Goal: Book appointment/travel/reservation

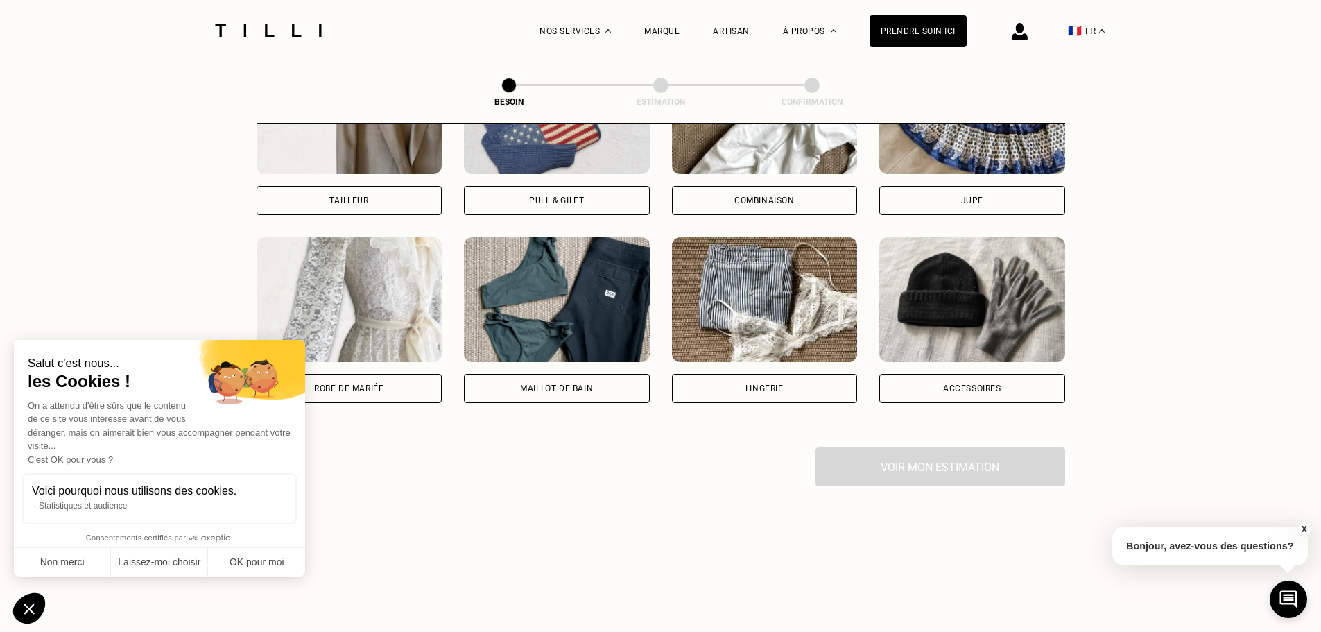
scroll to position [939, 0]
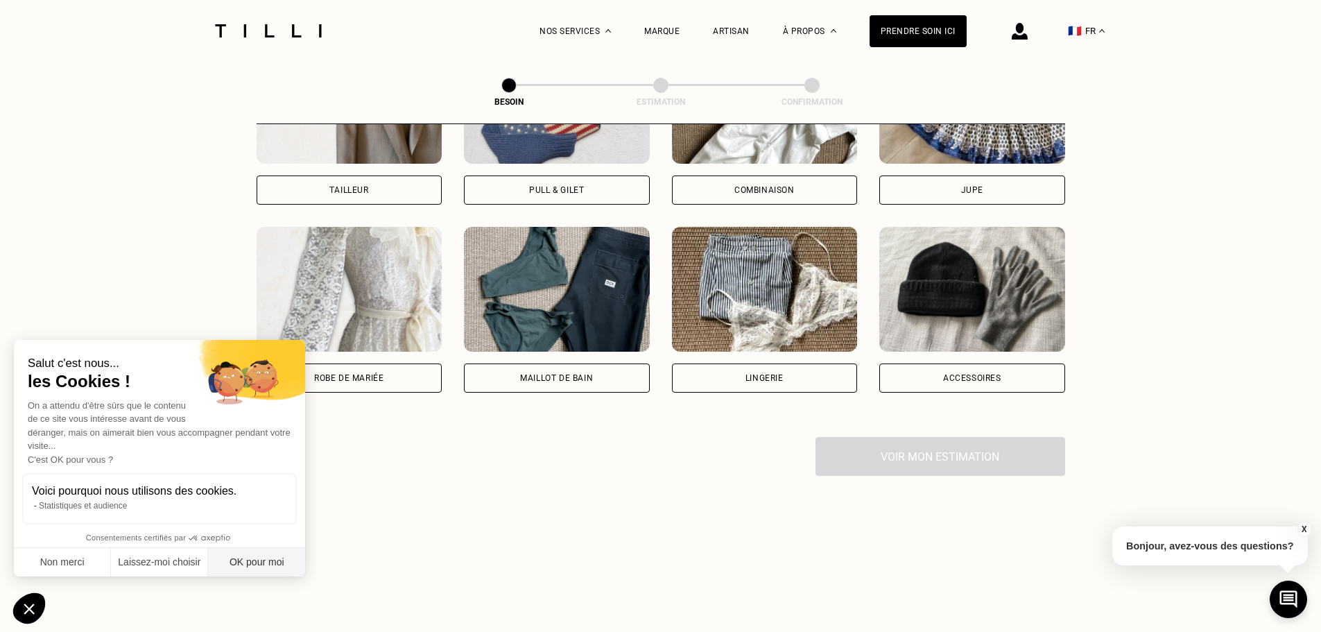
click at [266, 567] on button "OK pour moi" at bounding box center [256, 562] width 97 height 29
checkbox input "true"
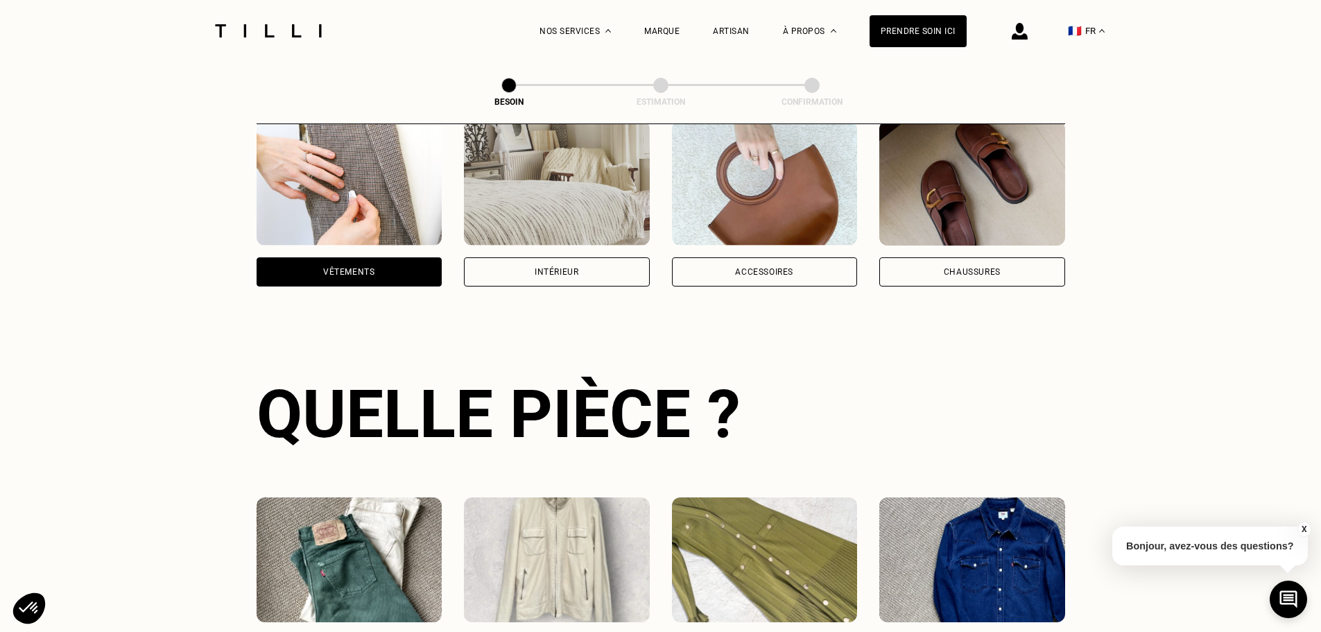
scroll to position [246, 0]
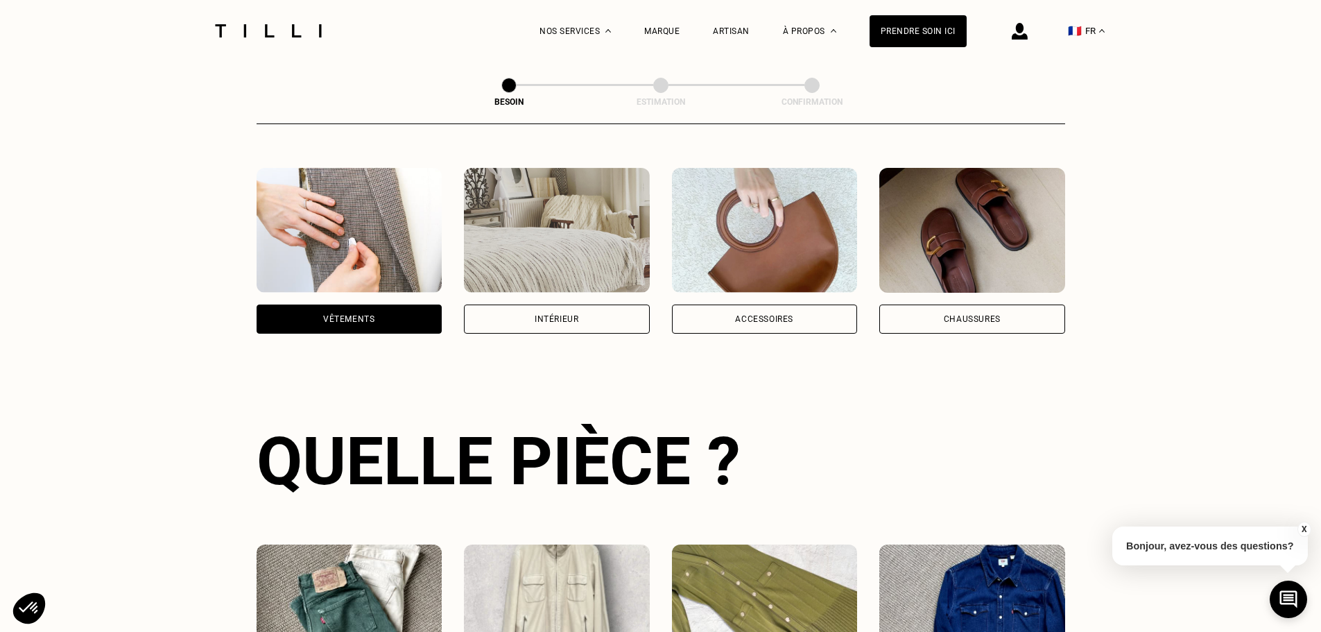
click at [566, 315] on div "Intérieur" at bounding box center [557, 319] width 44 height 8
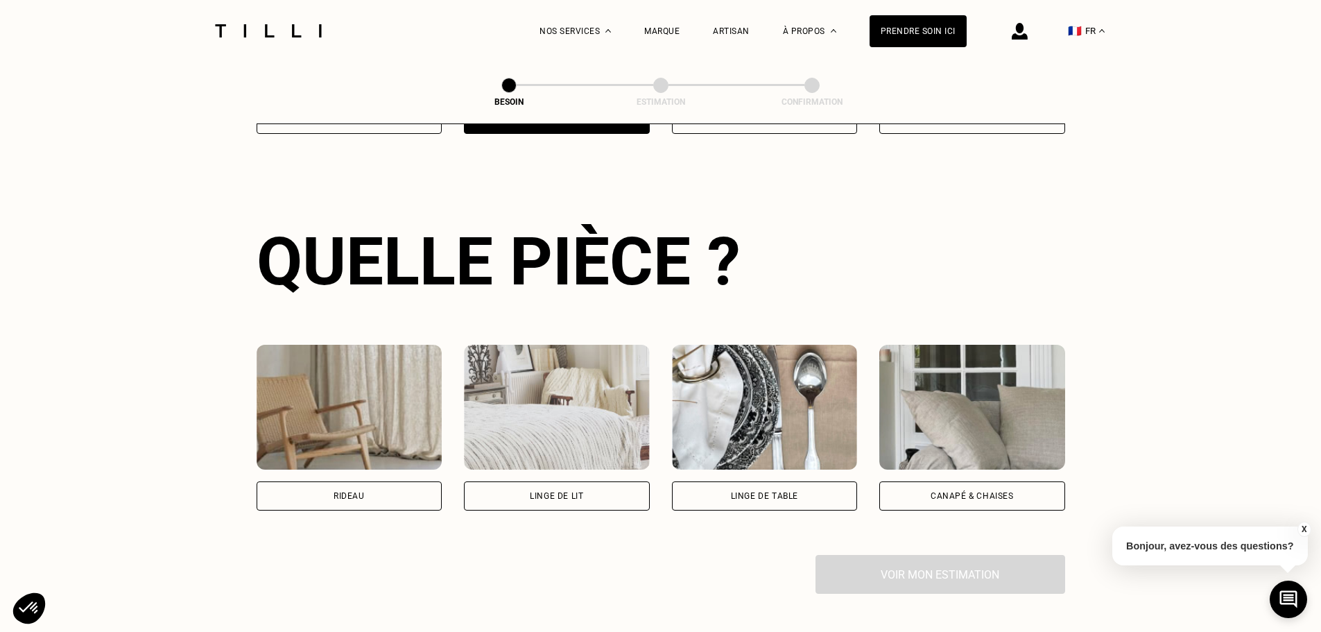
scroll to position [454, 0]
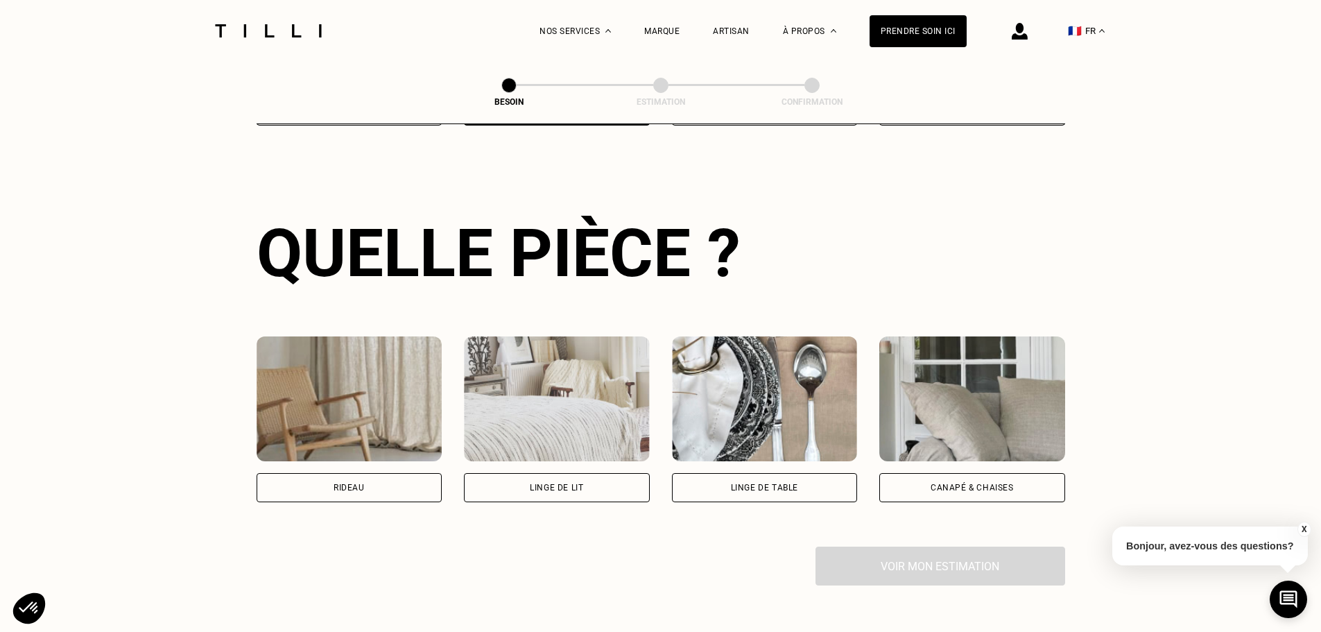
click at [551, 483] on div "Linge de lit" at bounding box center [556, 487] width 53 height 8
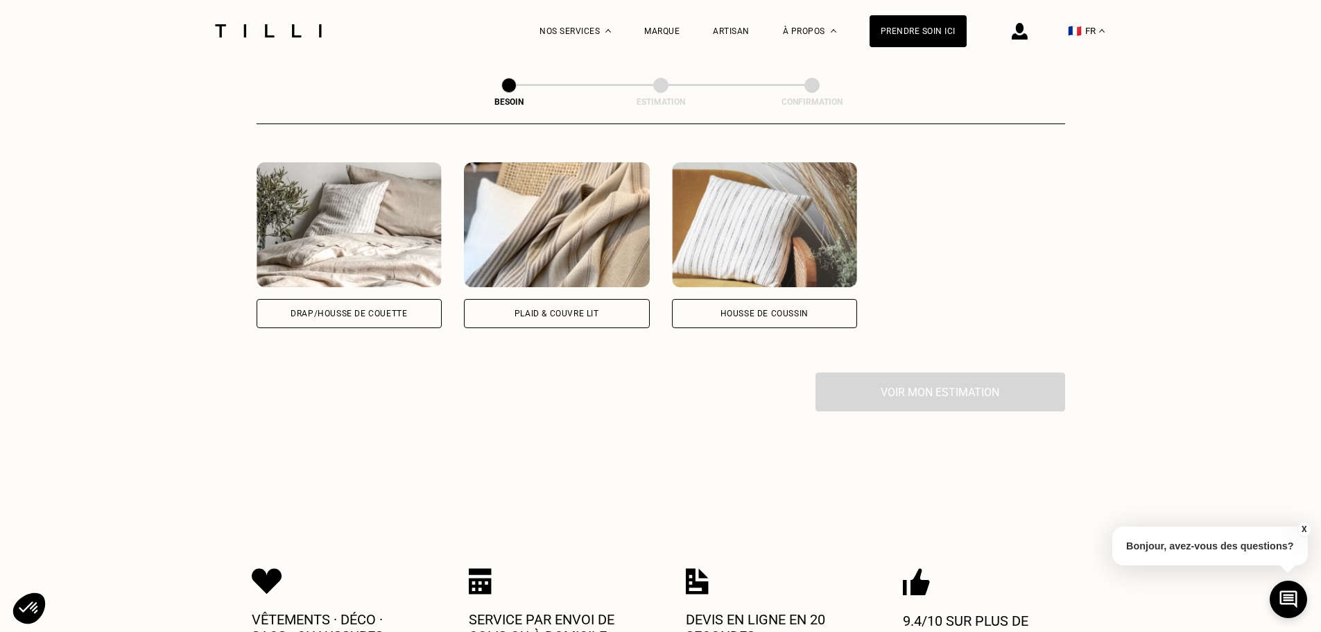
scroll to position [885, 0]
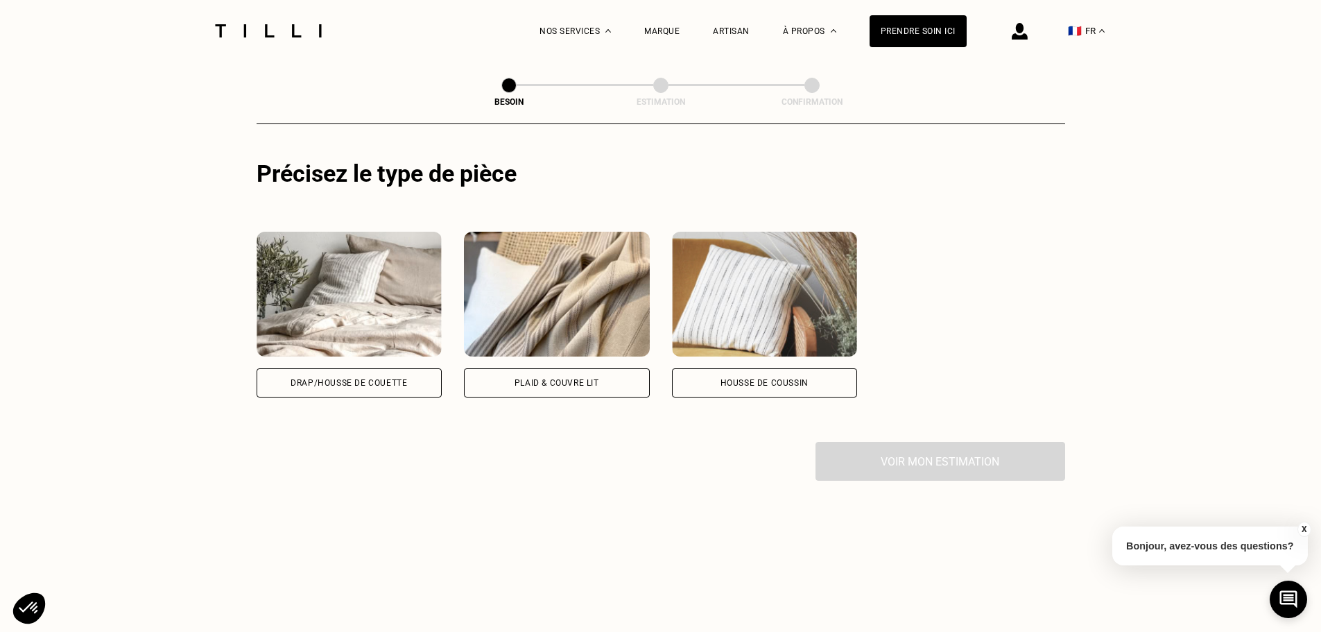
click at [343, 379] on div "Drap/Housse de couette" at bounding box center [349, 383] width 117 height 8
select select "FR"
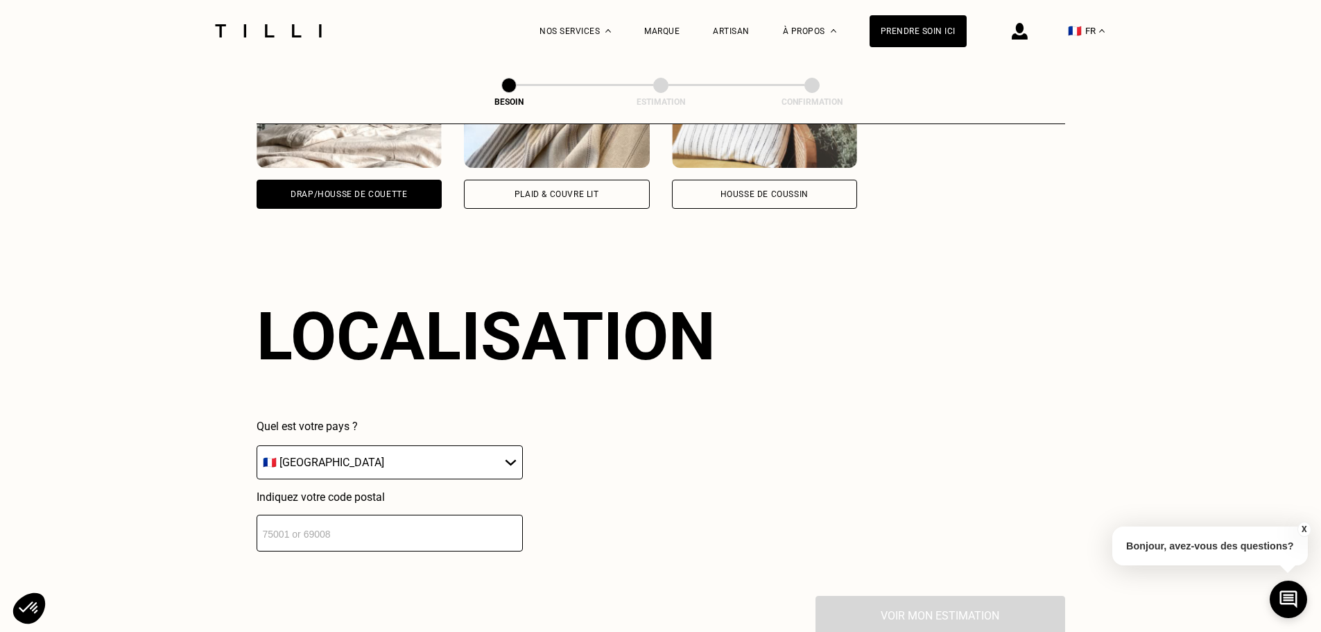
scroll to position [1160, 0]
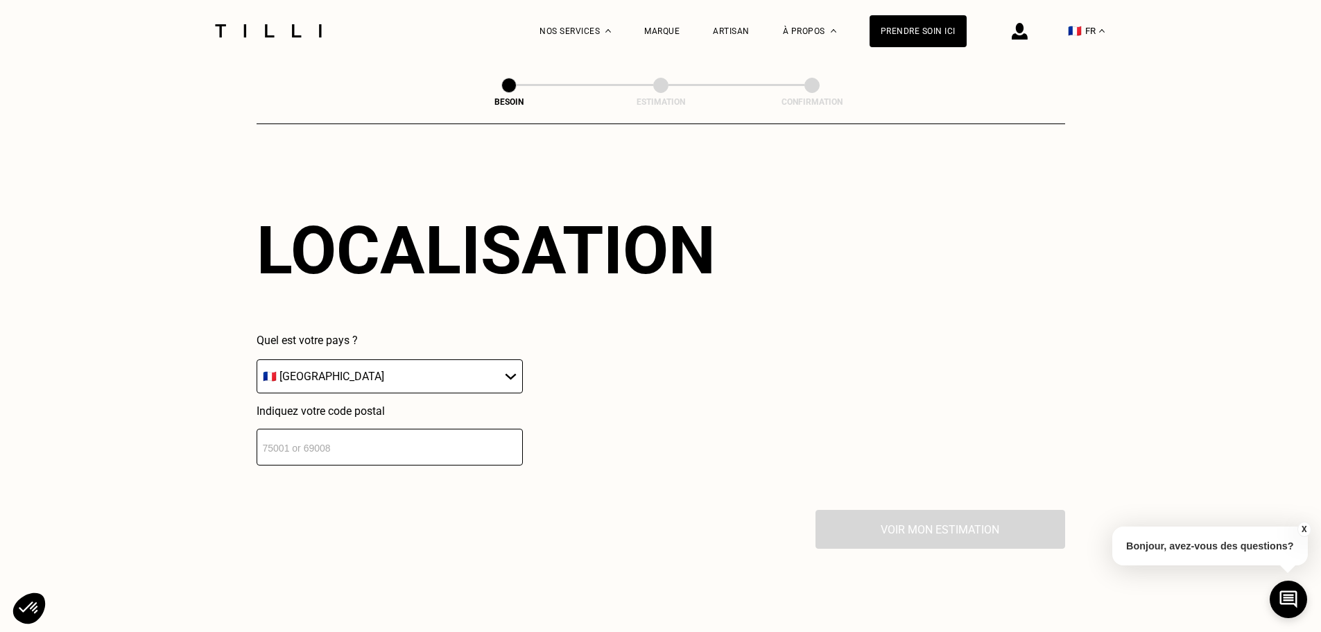
click at [361, 436] on input "number" at bounding box center [390, 447] width 266 height 37
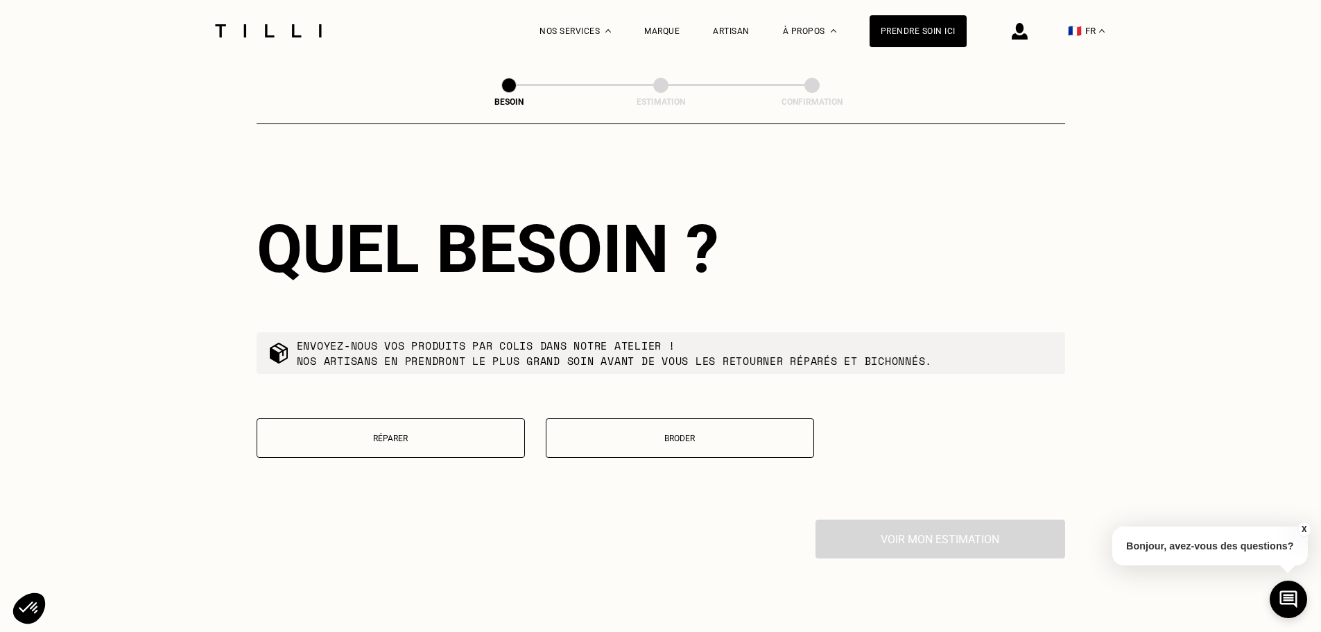
scroll to position [1505, 0]
type input "33133"
click at [761, 443] on button "Broder" at bounding box center [680, 438] width 268 height 40
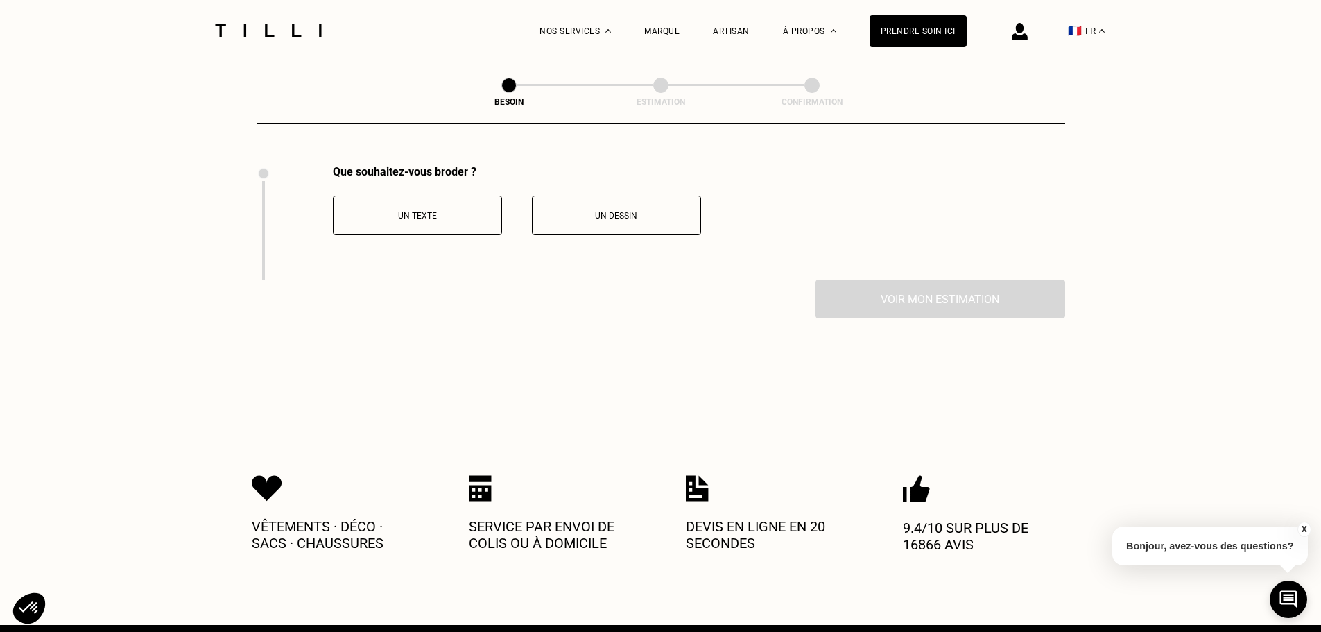
scroll to position [1860, 0]
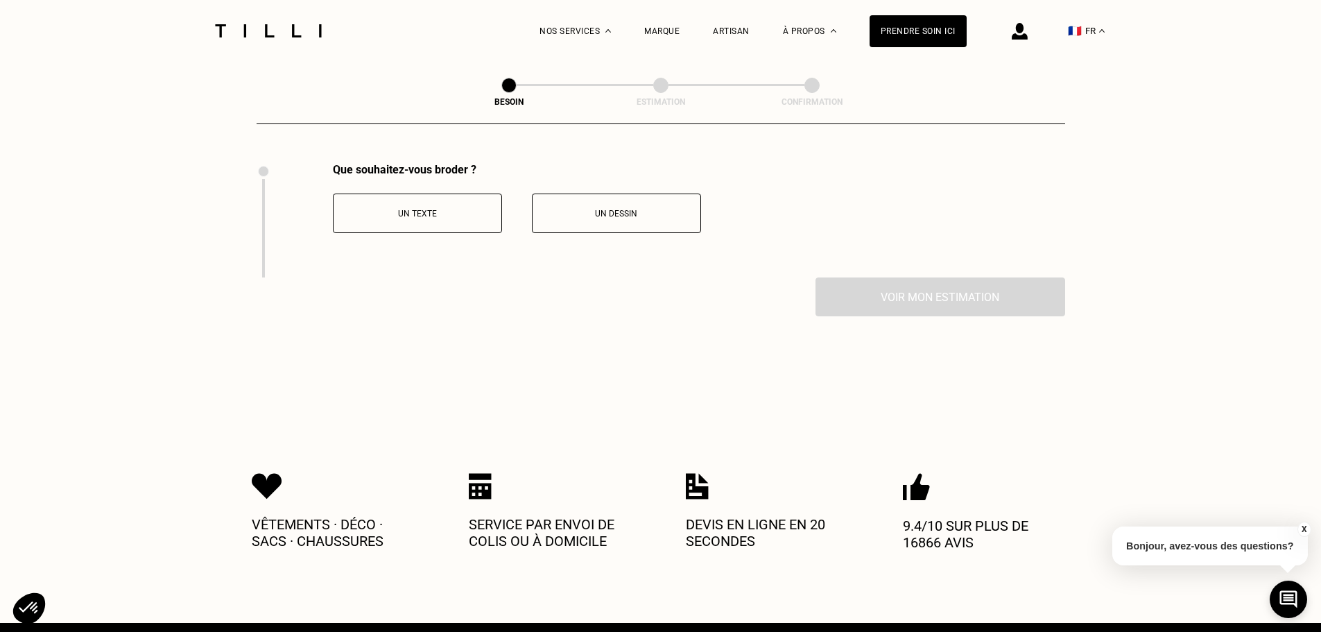
click at [622, 209] on p "Un dessin" at bounding box center [617, 214] width 154 height 10
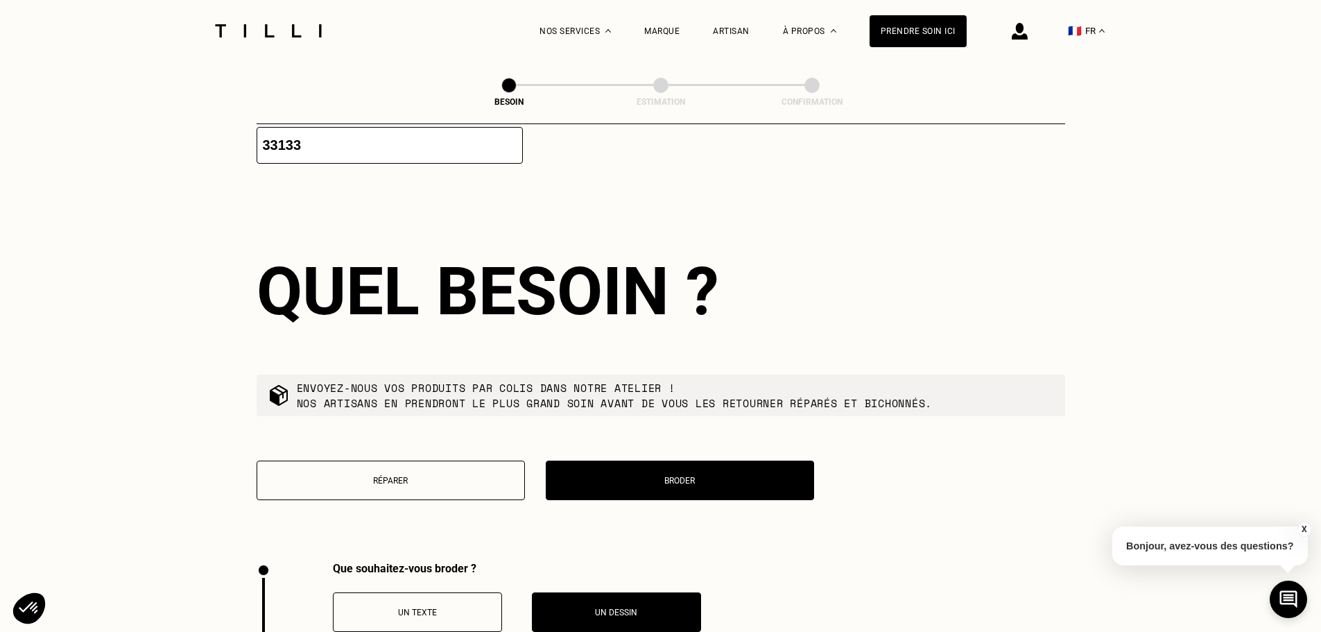
scroll to position [1420, 0]
